Goal: Task Accomplishment & Management: Manage account settings

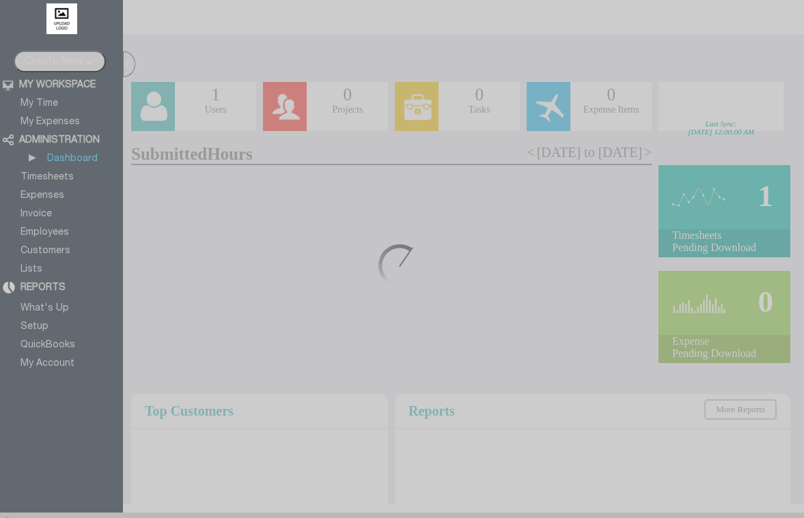
click at [369, 265] on div at bounding box center [402, 259] width 804 height 518
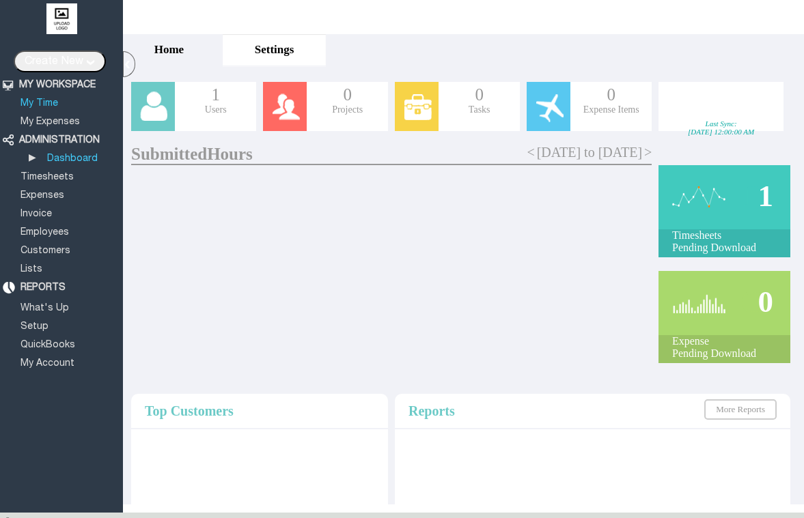
click at [40, 99] on link "My Time" at bounding box center [39, 103] width 42 height 9
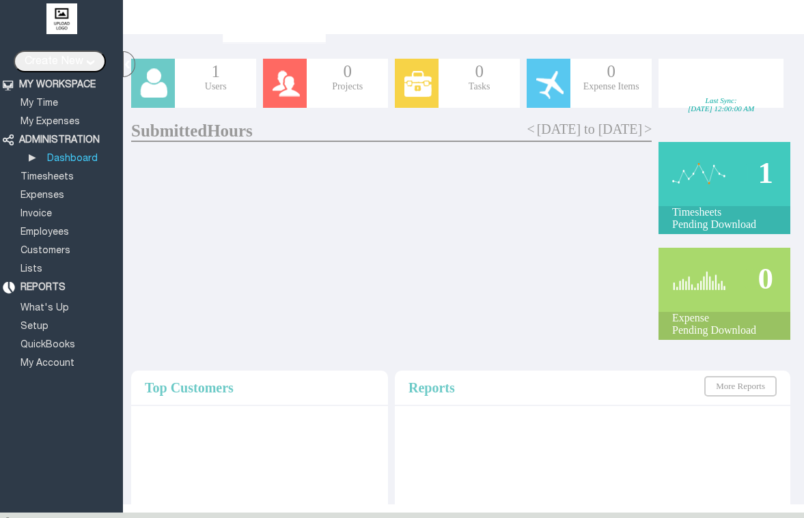
scroll to position [25, 0]
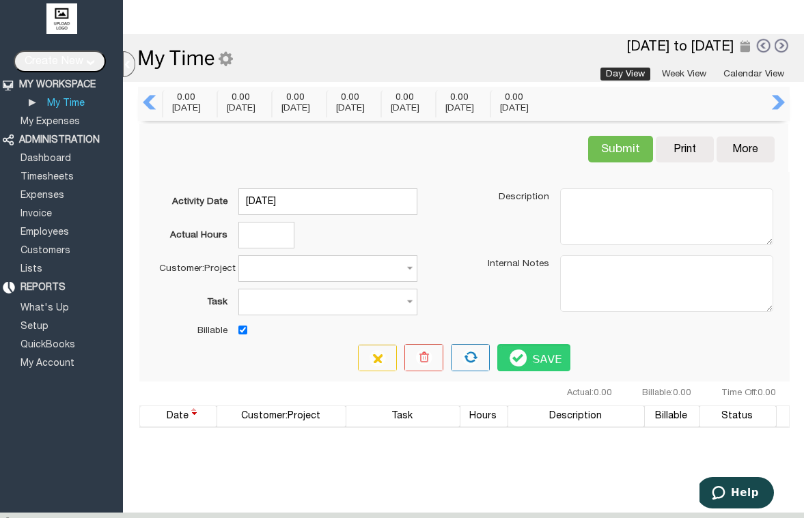
click at [681, 80] on div at bounding box center [463, 58] width 681 height 48
click at [274, 230] on input "Actual Hours" at bounding box center [266, 235] width 56 height 27
drag, startPoint x: 268, startPoint y: 264, endPoint x: 670, endPoint y: 75, distance: 444.4
click at [269, 266] on input "Customer:Project" at bounding box center [327, 268] width 179 height 27
click at [663, 70] on link "Week View" at bounding box center [683, 74] width 55 height 13
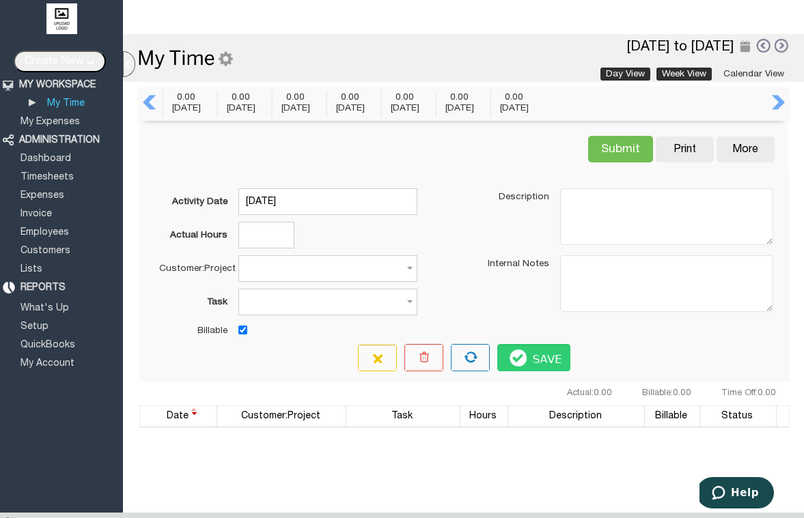
click at [670, 71] on link "Week View" at bounding box center [683, 74] width 55 height 13
click at [670, 75] on link "Week View" at bounding box center [683, 74] width 55 height 13
click at [704, 67] on div "▴ Customize My Timesheet Company Preference 11 Oct 2025 to 17 Oct 2025 Day View…" at bounding box center [463, 59] width 652 height 42
click at [701, 70] on link "Week View" at bounding box center [683, 74] width 55 height 13
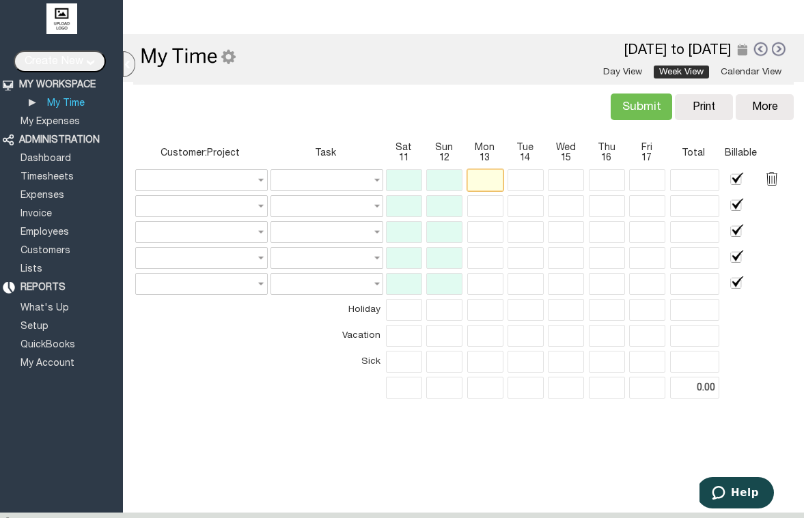
click at [477, 180] on input "text" at bounding box center [485, 180] width 36 height 22
click at [500, 198] on input "text" at bounding box center [485, 206] width 36 height 22
click at [323, 170] on input "text" at bounding box center [326, 180] width 113 height 22
type input "None"
click at [221, 171] on input "text" at bounding box center [201, 180] width 132 height 22
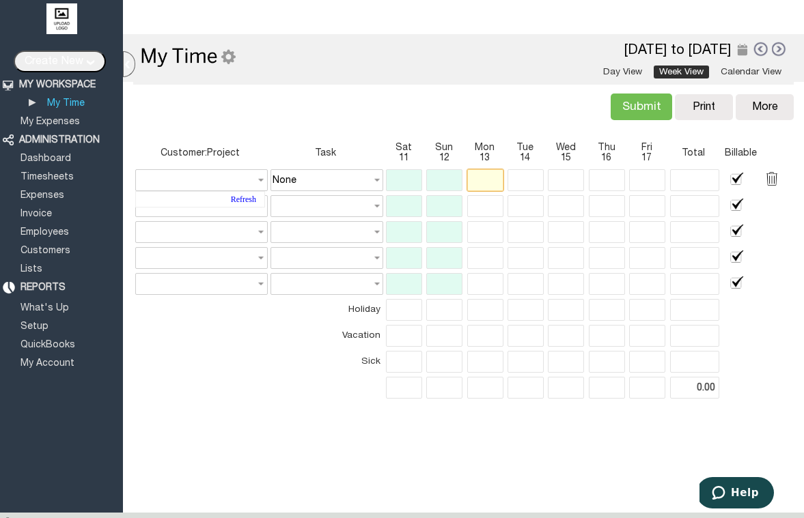
click at [496, 173] on input "text" at bounding box center [485, 180] width 36 height 22
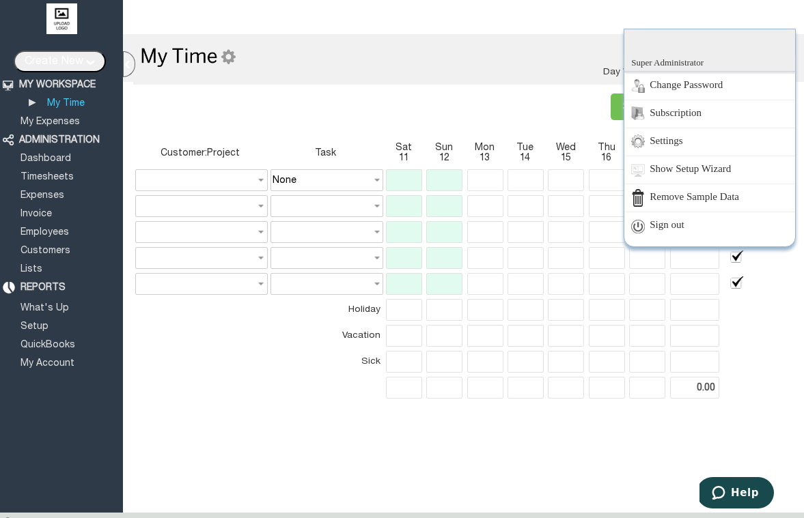
click at [791, 21] on div "Super Administrator Change Password Subscription Settings Show Setup Wizard Rem…" at bounding box center [787, 18] width 15 height 22
click at [703, 78] on link "Change Password" at bounding box center [709, 86] width 171 height 28
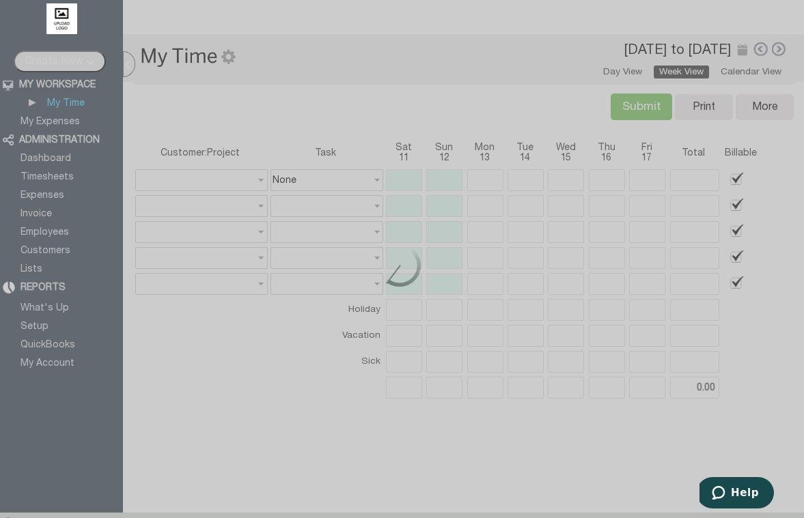
click at [776, 325] on div at bounding box center [402, 259] width 804 height 518
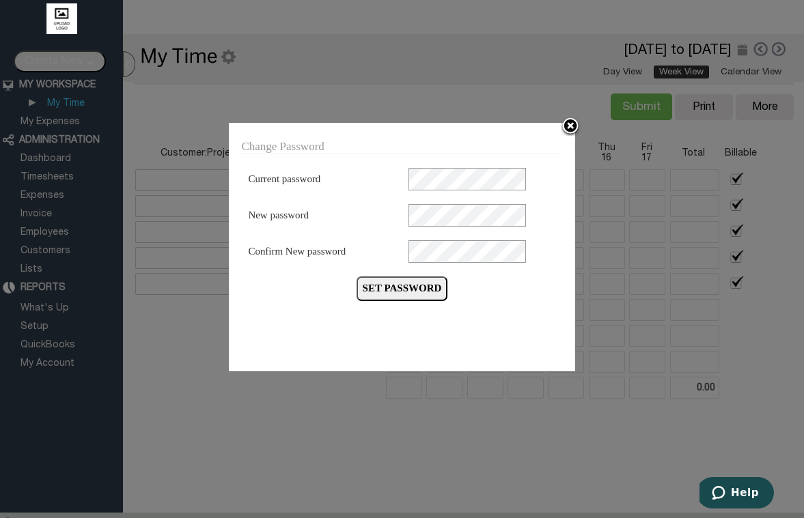
click at [568, 130] on img at bounding box center [570, 127] width 20 height 20
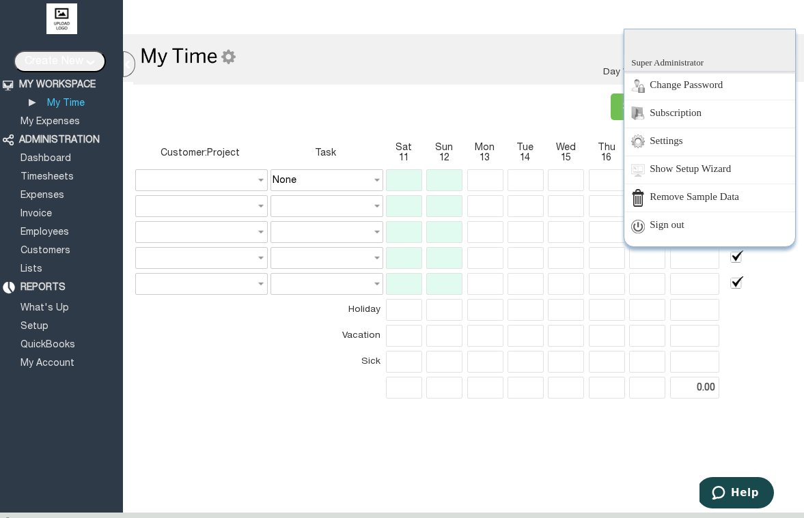
click at [705, 227] on link "Sign out" at bounding box center [709, 226] width 171 height 28
